Goal: Find specific page/section: Find specific page/section

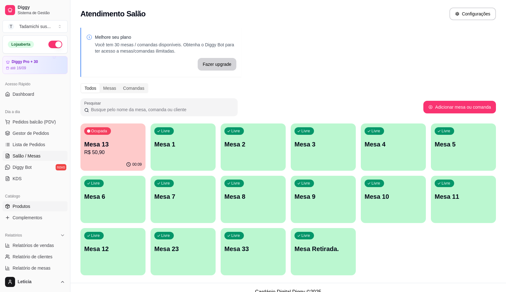
click at [28, 209] on span "Produtos" at bounding box center [22, 206] width 18 height 6
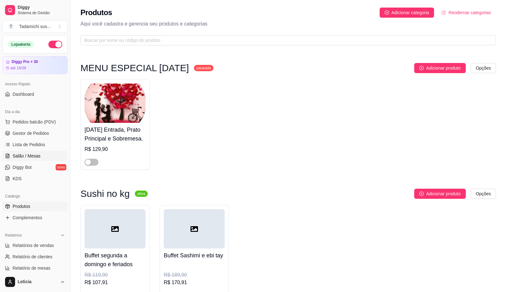
click at [36, 157] on span "Salão / Mesas" at bounding box center [27, 156] width 28 height 6
